Goal: Information Seeking & Learning: Learn about a topic

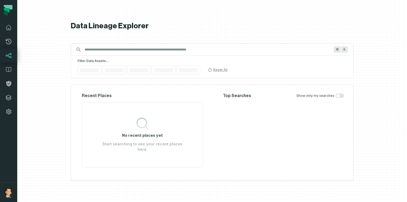
click at [95, 49] on input "Discovery Provider cmdk menu" at bounding box center [207, 49] width 252 height 9
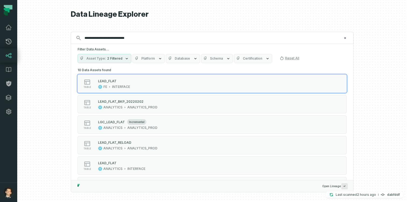
type input "**********"
click at [121, 60] on button "Asset Type 2 Filtered" at bounding box center [105, 58] width 54 height 9
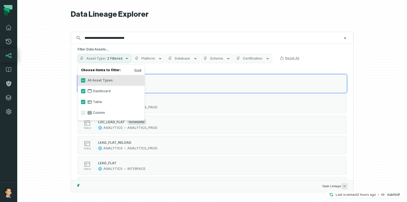
click at [97, 101] on label "Table" at bounding box center [111, 101] width 67 height 11
click at [85, 101] on button "Table" at bounding box center [83, 102] width 4 height 4
click at [97, 93] on label "Dashboard" at bounding box center [111, 91] width 67 height 11
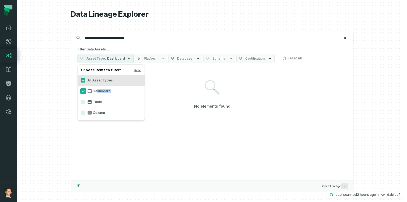
click at [83, 91] on button "Dashboard" at bounding box center [83, 91] width 4 height 4
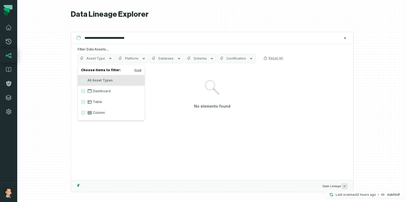
click at [86, 115] on label "Column" at bounding box center [111, 112] width 67 height 11
click at [85, 115] on button "Column" at bounding box center [83, 112] width 4 height 4
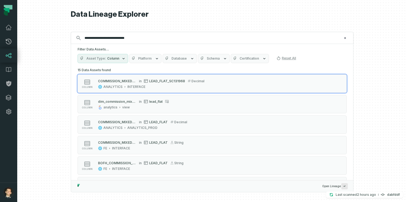
click at [367, 49] on div at bounding box center [212, 101] width 390 height 202
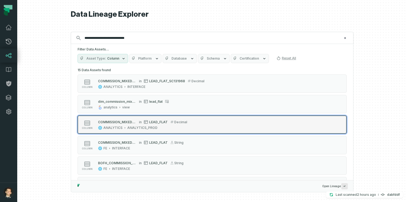
click at [201, 122] on div "column COMMISSION_MIXED_EUR in LEAD_FLAT decimal ANALYTICS ANALYTICS_PROD" at bounding box center [146, 124] width 135 height 11
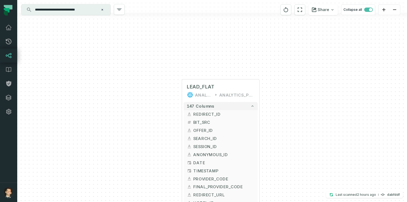
drag, startPoint x: 317, startPoint y: 119, endPoint x: 318, endPoint y: 65, distance: 54.4
click at [318, 65] on div "+ LEAD_FLAT ANALYTICS ANALYTICS_PROD + 147 columns + REDIRECT_ID + + BIT_SRC + …" at bounding box center [212, 101] width 390 height 202
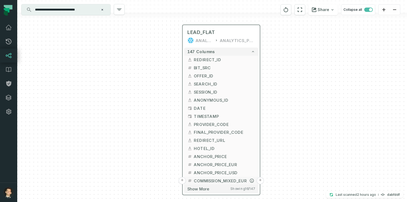
click at [260, 180] on button "+" at bounding box center [260, 180] width 7 height 7
click at [262, 180] on button "+" at bounding box center [260, 180] width 7 height 7
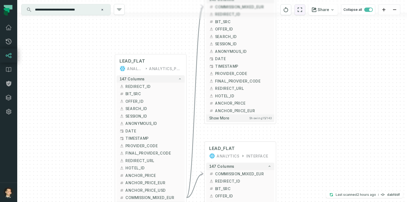
drag, startPoint x: 303, startPoint y: 121, endPoint x: 303, endPoint y: 14, distance: 107.2
click at [303, 14] on div "**********" at bounding box center [212, 101] width 390 height 202
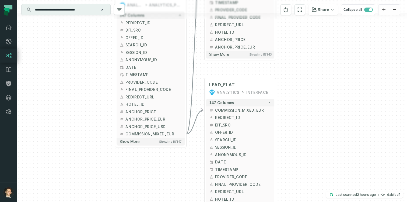
drag, startPoint x: 305, startPoint y: 100, endPoint x: 305, endPoint y: 41, distance: 59.0
click at [305, 41] on div "+ LEAD_FLAT_SC131968 ANALYTICS INTERFACE 143 columns - COMMISSION_MIXED_EUR + R…" at bounding box center [212, 101] width 390 height 202
click at [270, 109] on icon "button" at bounding box center [268, 109] width 3 height 3
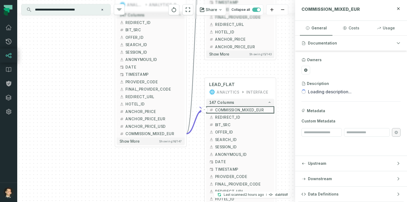
click at [402, 5] on header "COMMISSION_MIXED_EUR" at bounding box center [351, 10] width 112 height 21
click at [399, 8] on icon "button" at bounding box center [399, 8] width 4 height 4
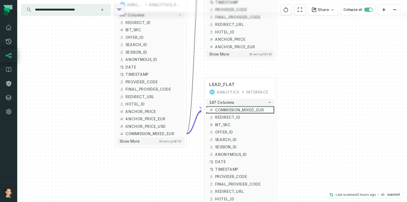
click at [121, 7] on icon "button" at bounding box center [119, 9] width 6 height 6
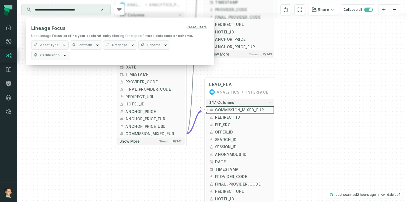
click at [342, 54] on div "+ LEAD_FLAT_SC131968 ANALYTICS INTERFACE 143 columns - COMMISSION_MIXED_EUR + R…" at bounding box center [212, 101] width 390 height 202
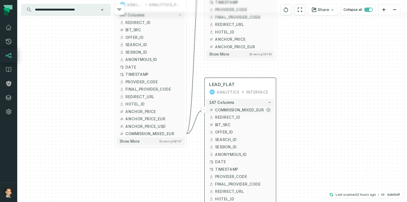
click at [259, 111] on span "COMMISSION_MIXED_EUR" at bounding box center [243, 110] width 56 height 6
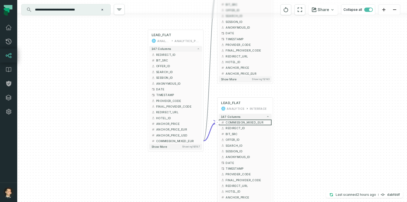
drag, startPoint x: 311, startPoint y: 95, endPoint x: 311, endPoint y: 101, distance: 6.7
click at [311, 101] on div "+ LEAD_FLAT_SC131968 ANALYTICS INTERFACE 143 columns - COMMISSION_MIXED_EUR + R…" at bounding box center [212, 101] width 390 height 202
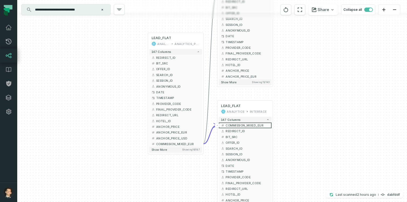
click at [303, 71] on div "+ LEAD_FLAT_SC131968 ANALYTICS INTERFACE 143 columns - COMMISSION_MIXED_EUR + R…" at bounding box center [212, 101] width 390 height 202
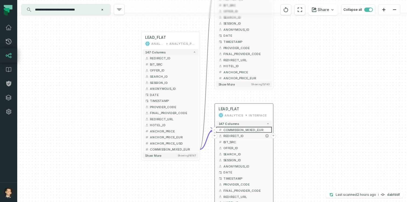
click at [272, 136] on button "+" at bounding box center [273, 135] width 5 height 5
